Goal: Find specific page/section: Find specific page/section

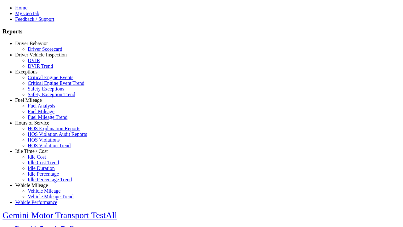
click at [36, 57] on link "Driver Vehicle Inspection" at bounding box center [41, 54] width 52 height 5
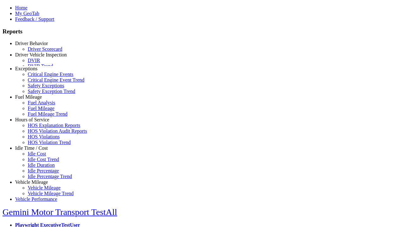
click at [40, 63] on link "DVIR" at bounding box center [34, 60] width 12 height 5
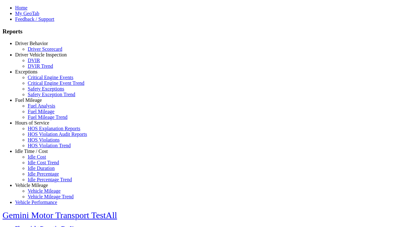
select select
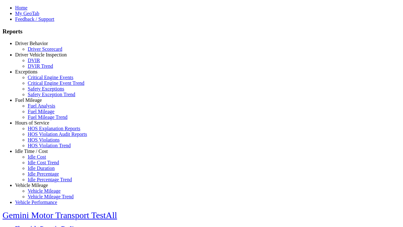
select select
